Goal: Find specific fact: Find specific fact

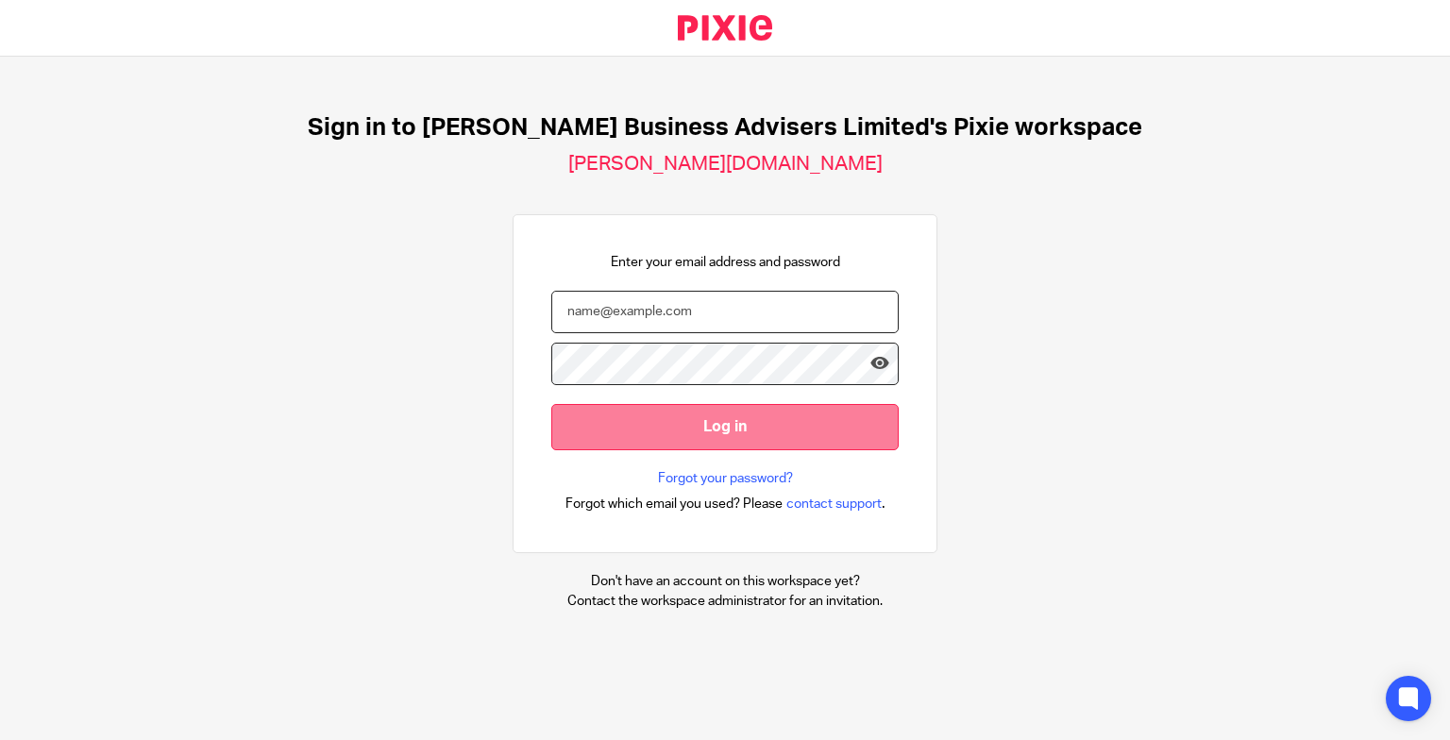
type input "[EMAIL_ADDRESS][DOMAIN_NAME]"
click at [642, 421] on input "Log in" at bounding box center [724, 427] width 347 height 46
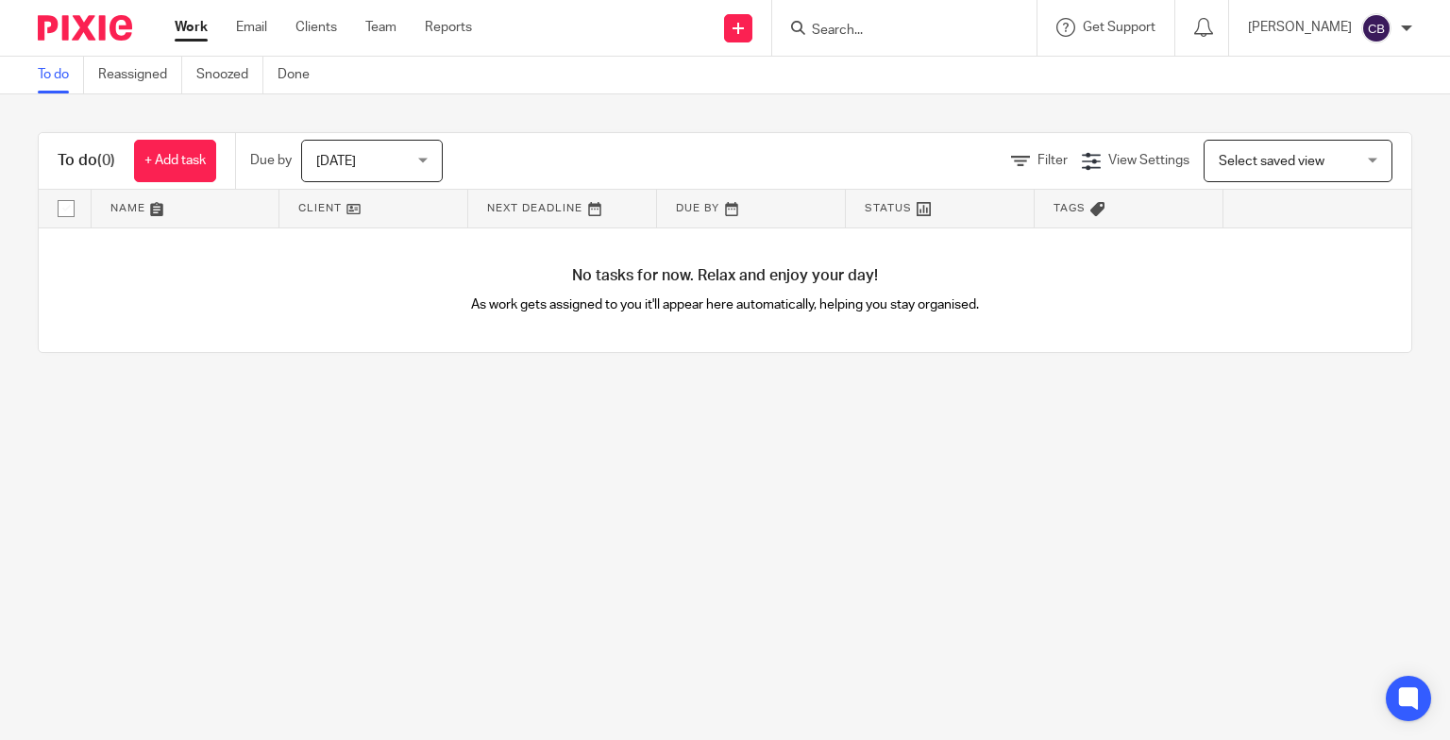
click at [884, 33] on input "Search" at bounding box center [895, 31] width 170 height 17
type input "178852"
click at [1011, 25] on button "reset" at bounding box center [1001, 25] width 19 height 19
